Goal: Task Accomplishment & Management: Use online tool/utility

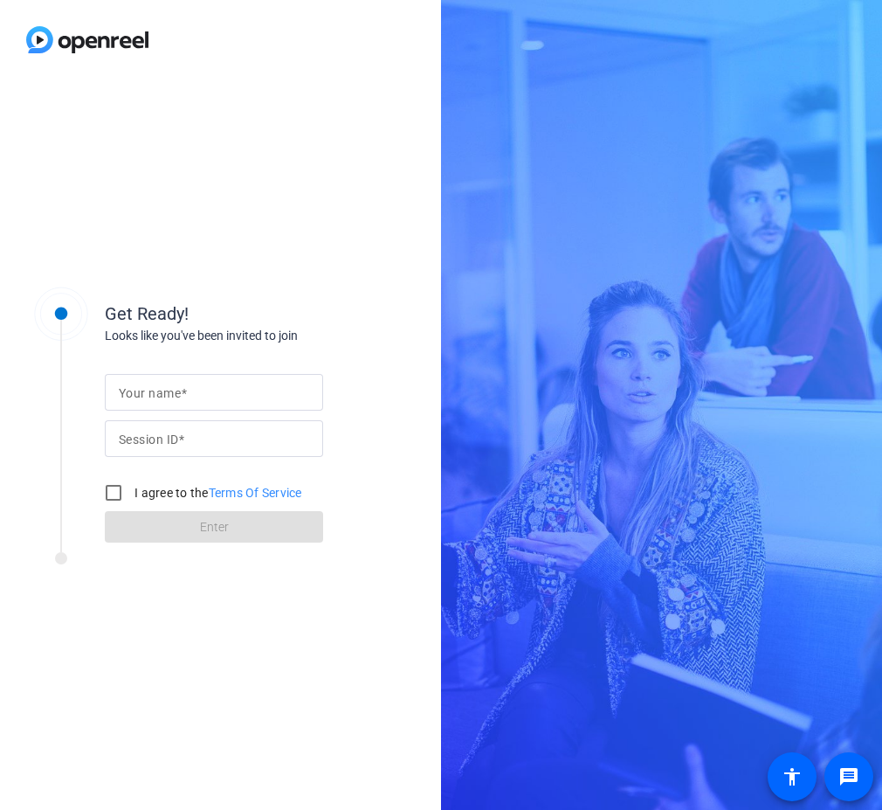
click at [217, 658] on div "Get Ready! Looks like you've been invited to join Your name Session ID I agree …" at bounding box center [220, 444] width 441 height 730
click at [235, 383] on input "Your name" at bounding box center [214, 392] width 190 height 21
click at [160, 387] on input "[PERSON_NAME]" at bounding box center [214, 392] width 190 height 21
type input "[PERSON_NAME]"
type input "iPSV"
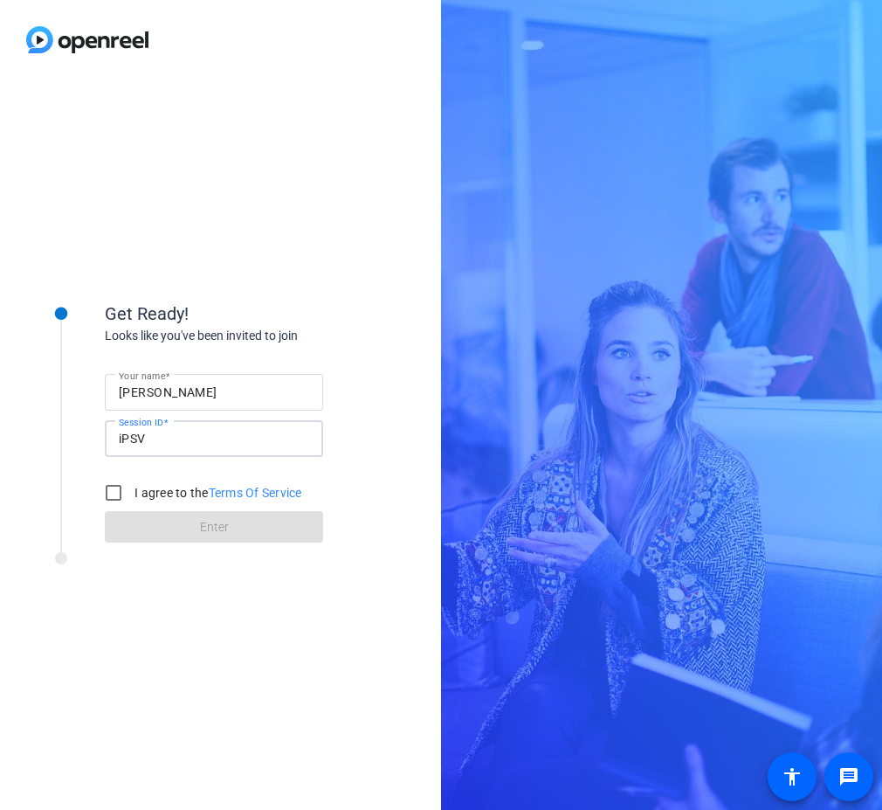
click at [166, 481] on div "I agree to the Terms Of Service" at bounding box center [199, 492] width 206 height 35
click at [174, 486] on label "I agree to the Terms Of Service" at bounding box center [216, 492] width 171 height 17
click at [131, 486] on input "I agree to the Terms Of Service" at bounding box center [113, 492] width 35 height 35
checkbox input "true"
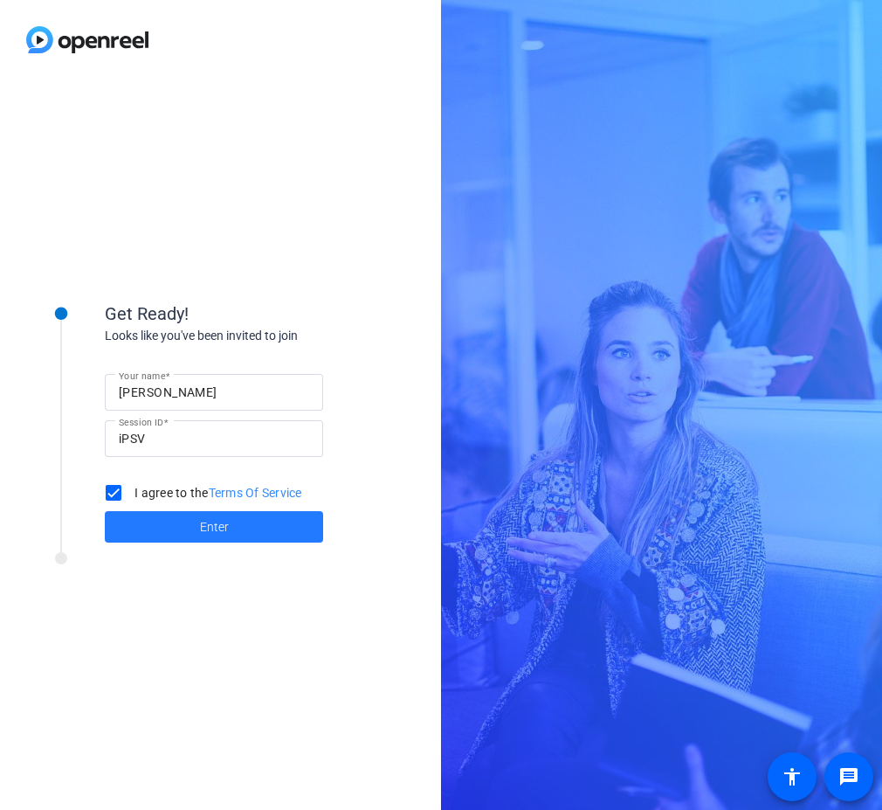
click at [176, 512] on span at bounding box center [214, 527] width 218 height 42
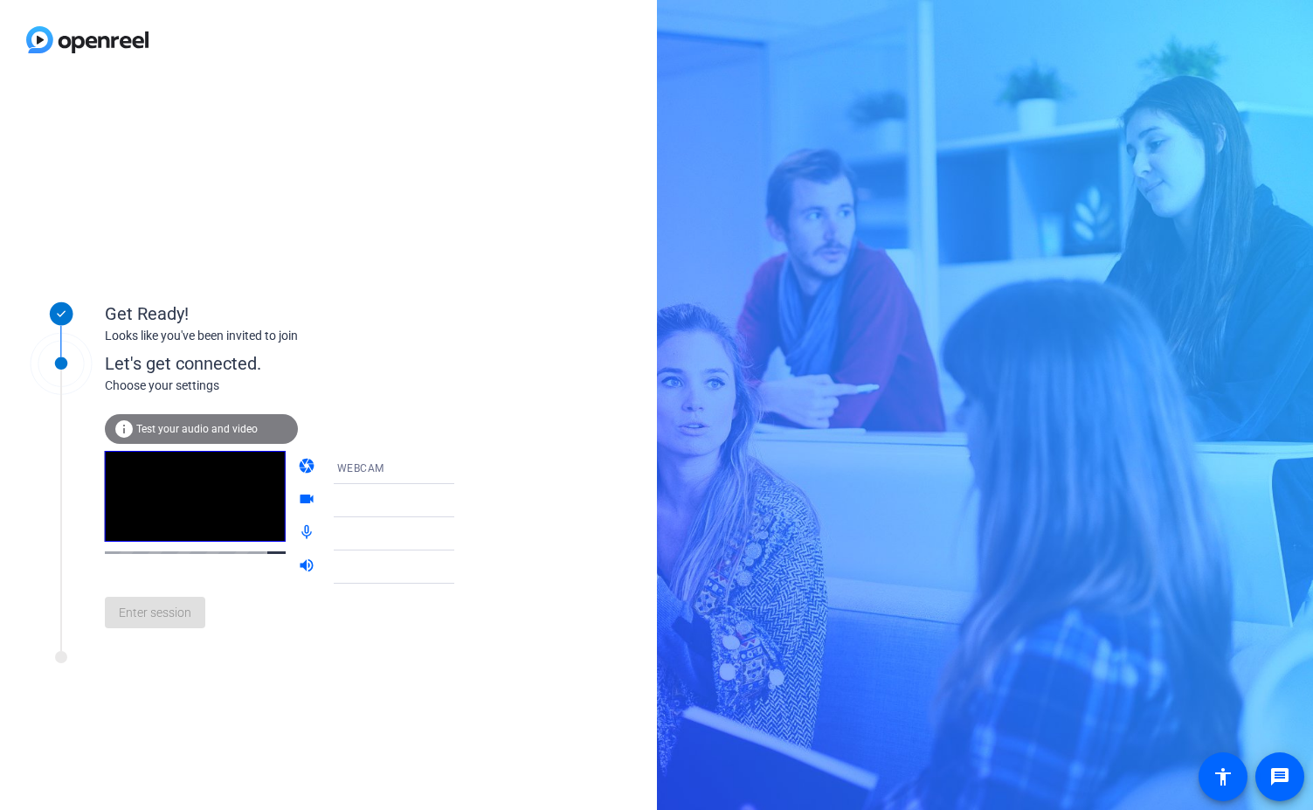
click at [348, 486] on div at bounding box center [407, 500] width 140 height 33
click at [352, 496] on div at bounding box center [402, 500] width 131 height 21
click at [461, 501] on icon at bounding box center [471, 500] width 21 height 21
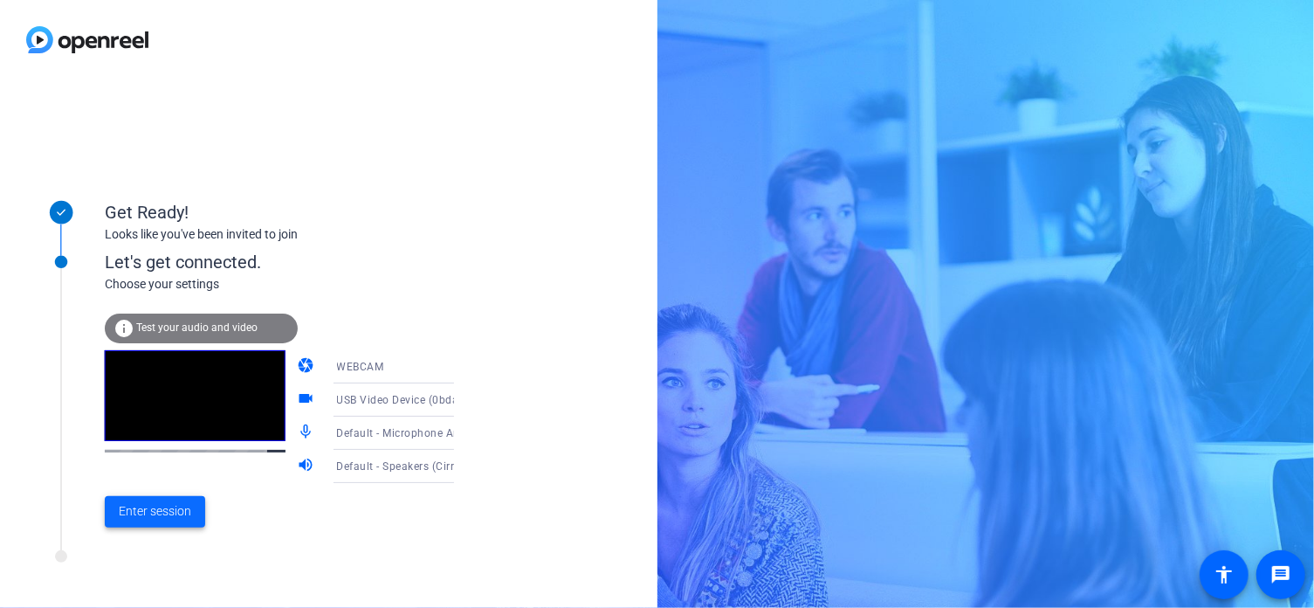
click at [134, 513] on span "Enter session" at bounding box center [155, 511] width 72 height 18
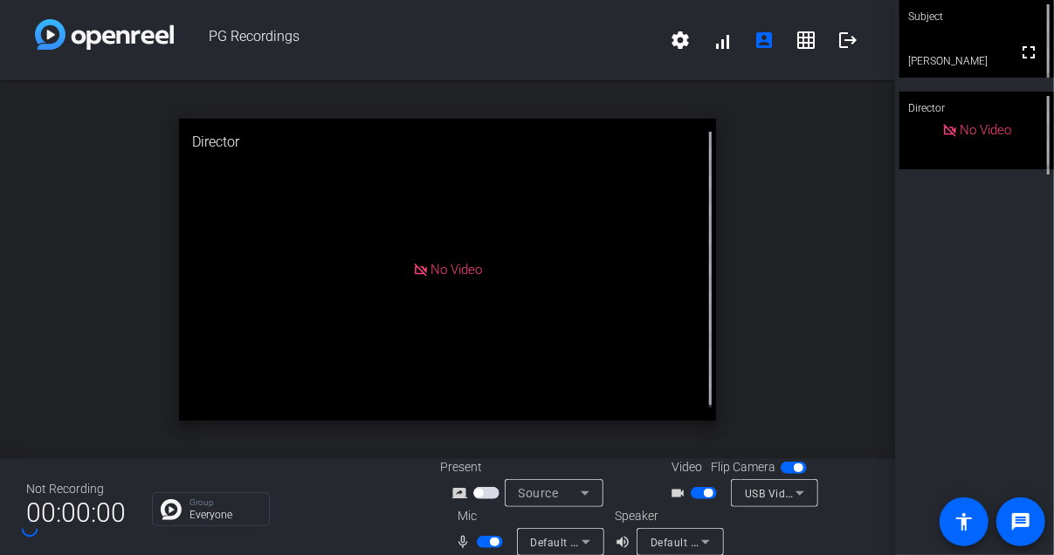
click at [589, 538] on icon at bounding box center [585, 542] width 21 height 21
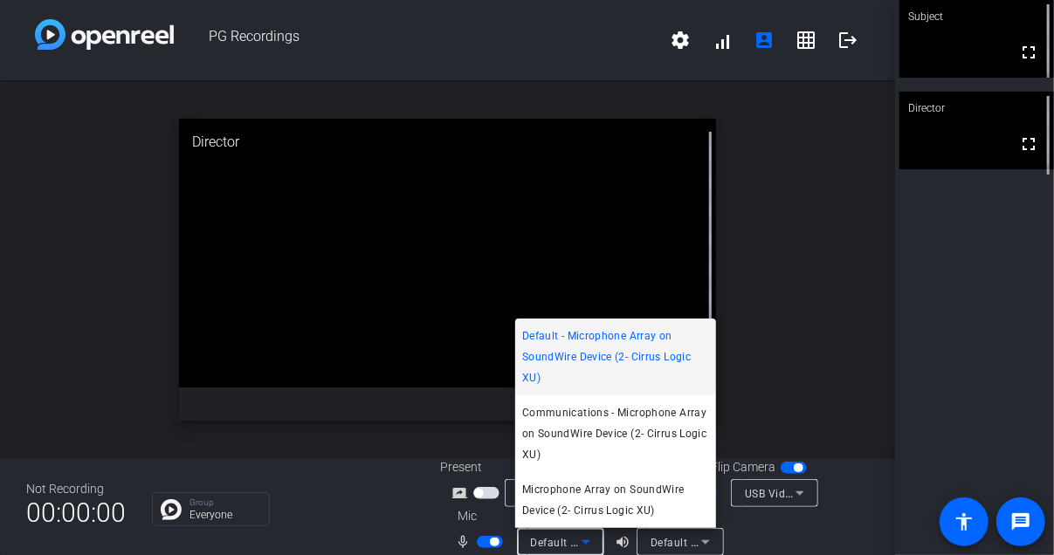
click at [331, 523] on div at bounding box center [527, 277] width 1054 height 555
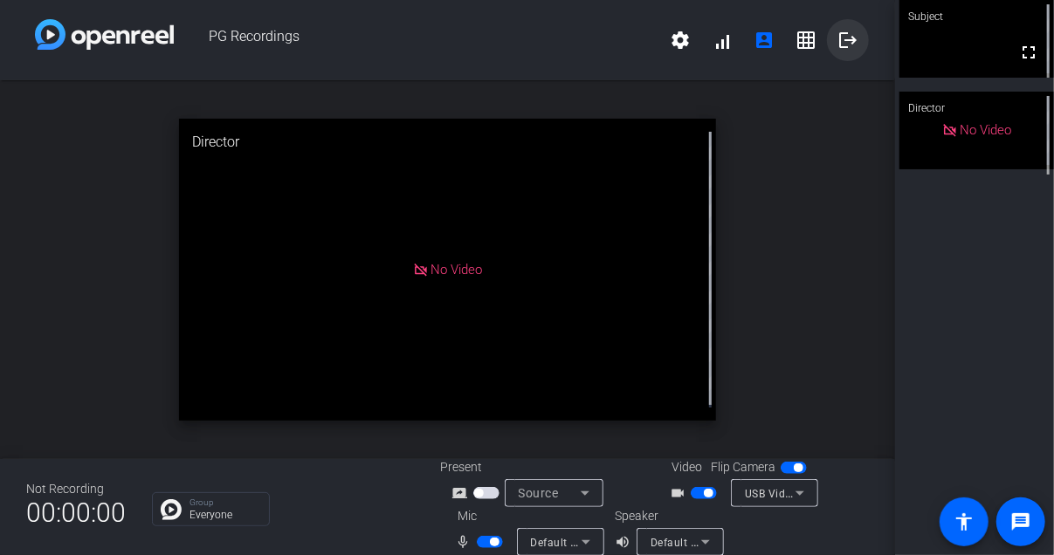
click at [839, 37] on mat-icon "logout" at bounding box center [847, 40] width 21 height 21
